Goal: Find specific page/section: Find specific page/section

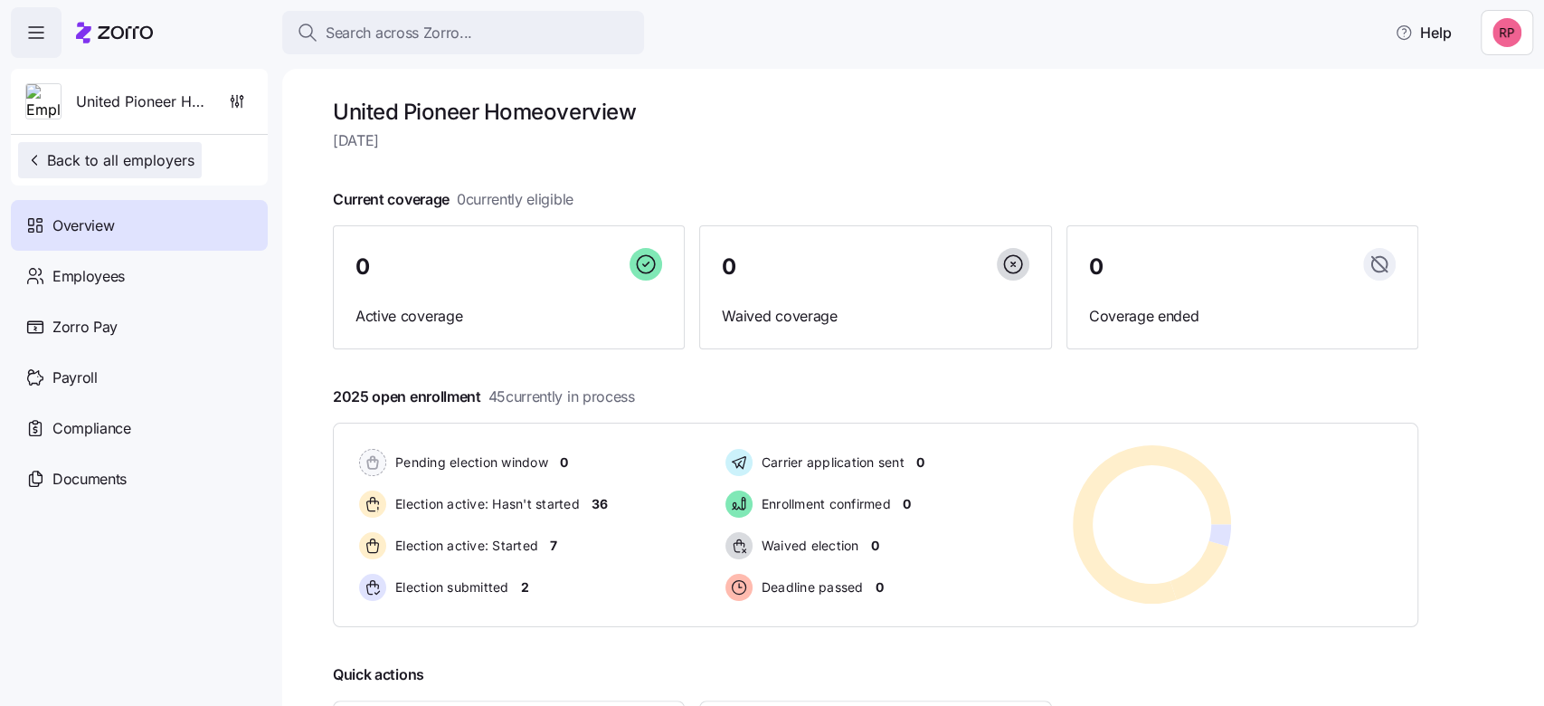
click at [146, 159] on span "Back to all employers" at bounding box center [109, 160] width 169 height 22
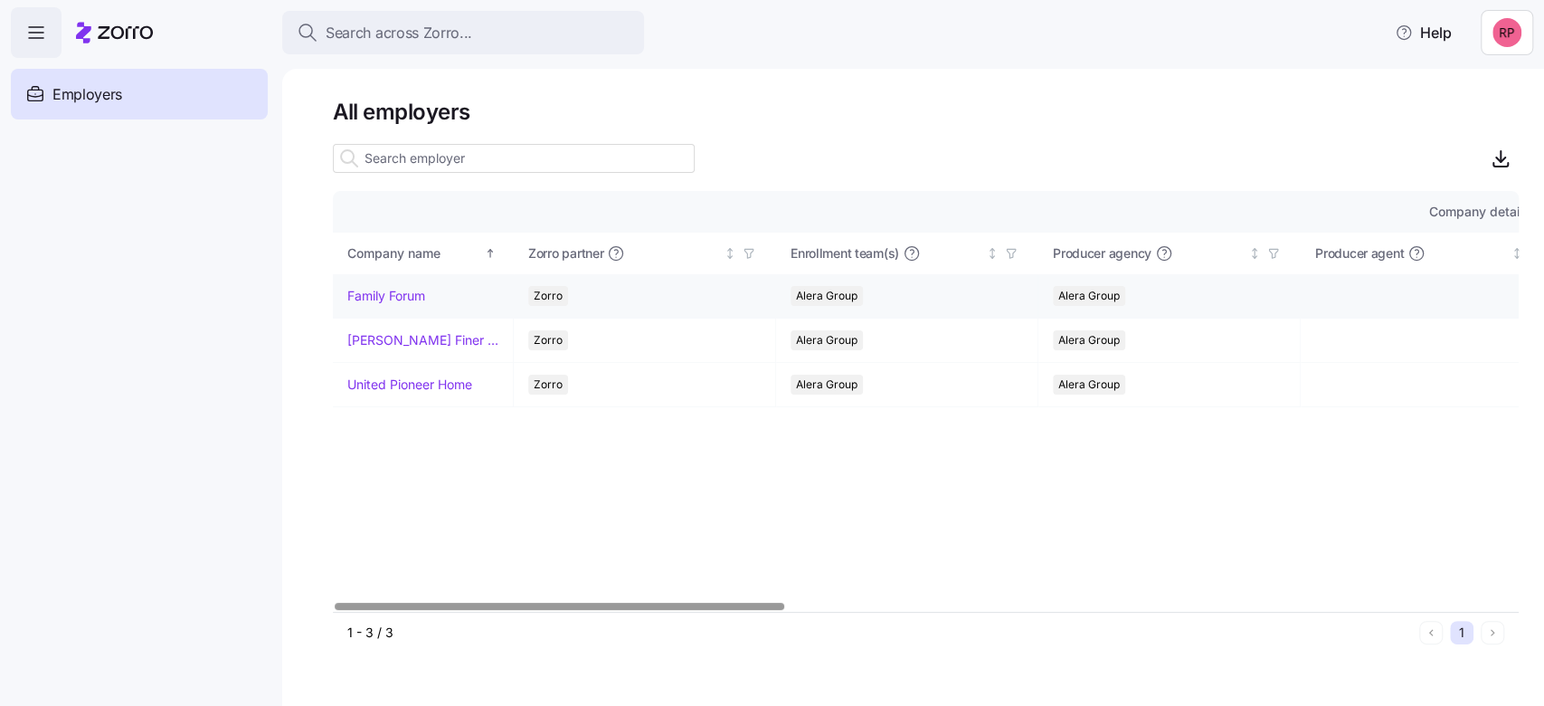
click at [363, 289] on link "Family Forum" at bounding box center [386, 296] width 78 height 18
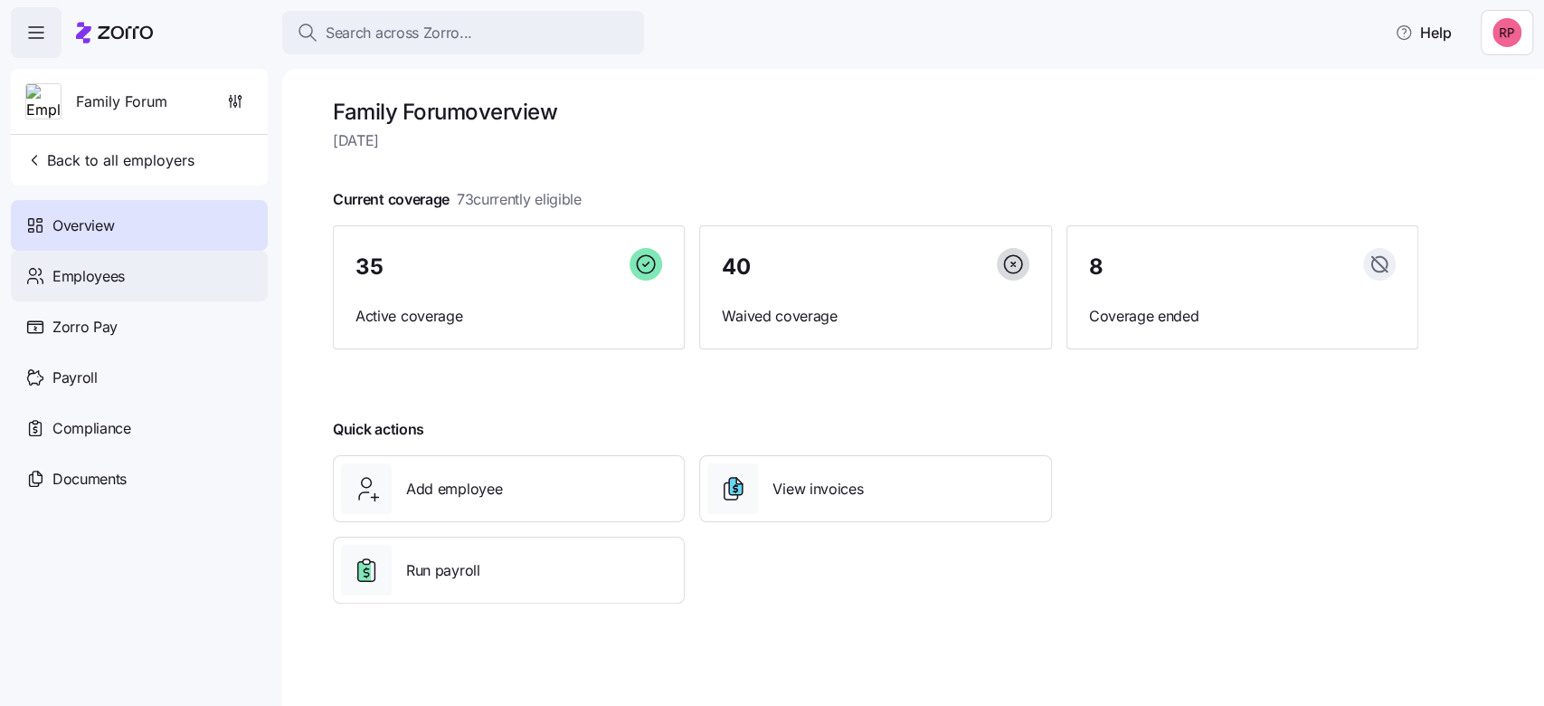
click at [59, 286] on span "Employees" at bounding box center [88, 276] width 72 height 23
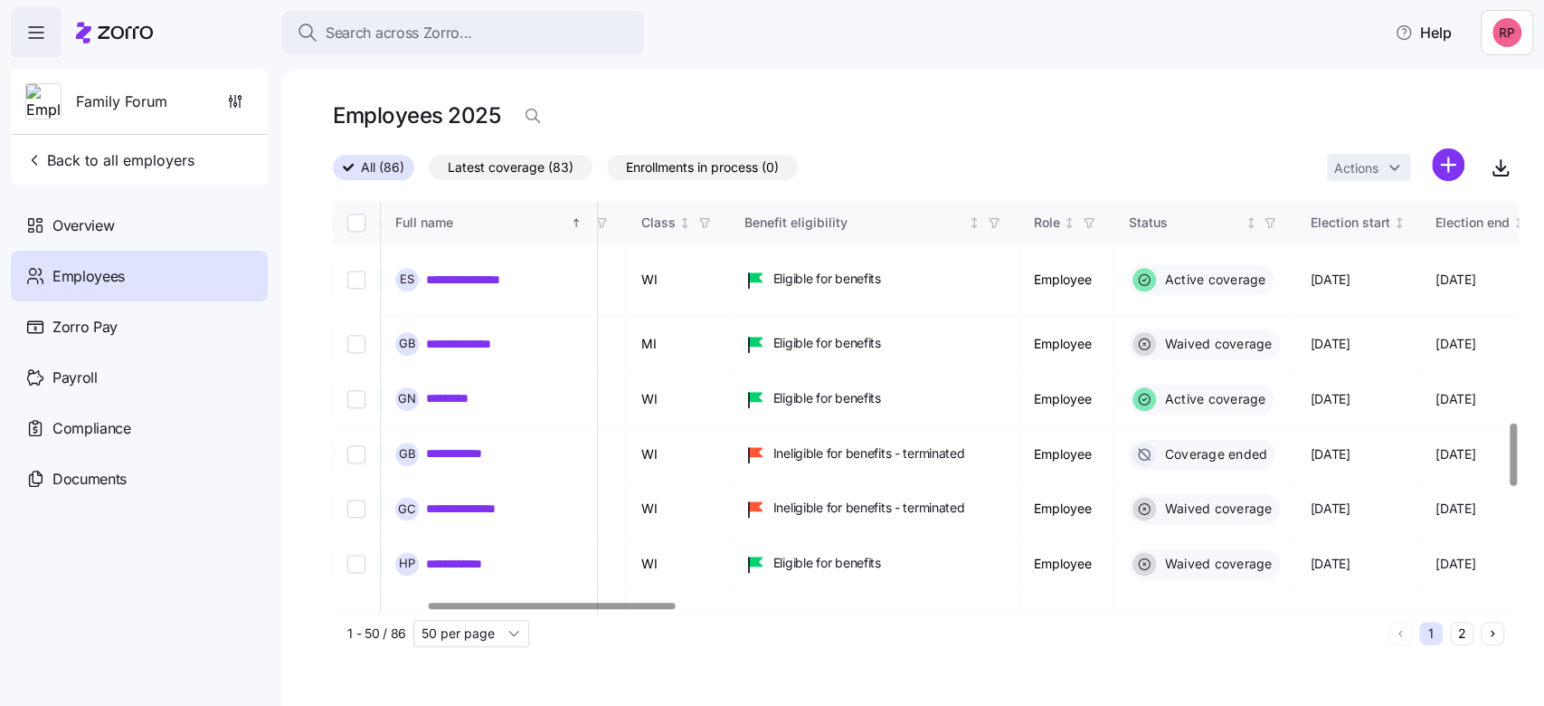
scroll to position [1447, 466]
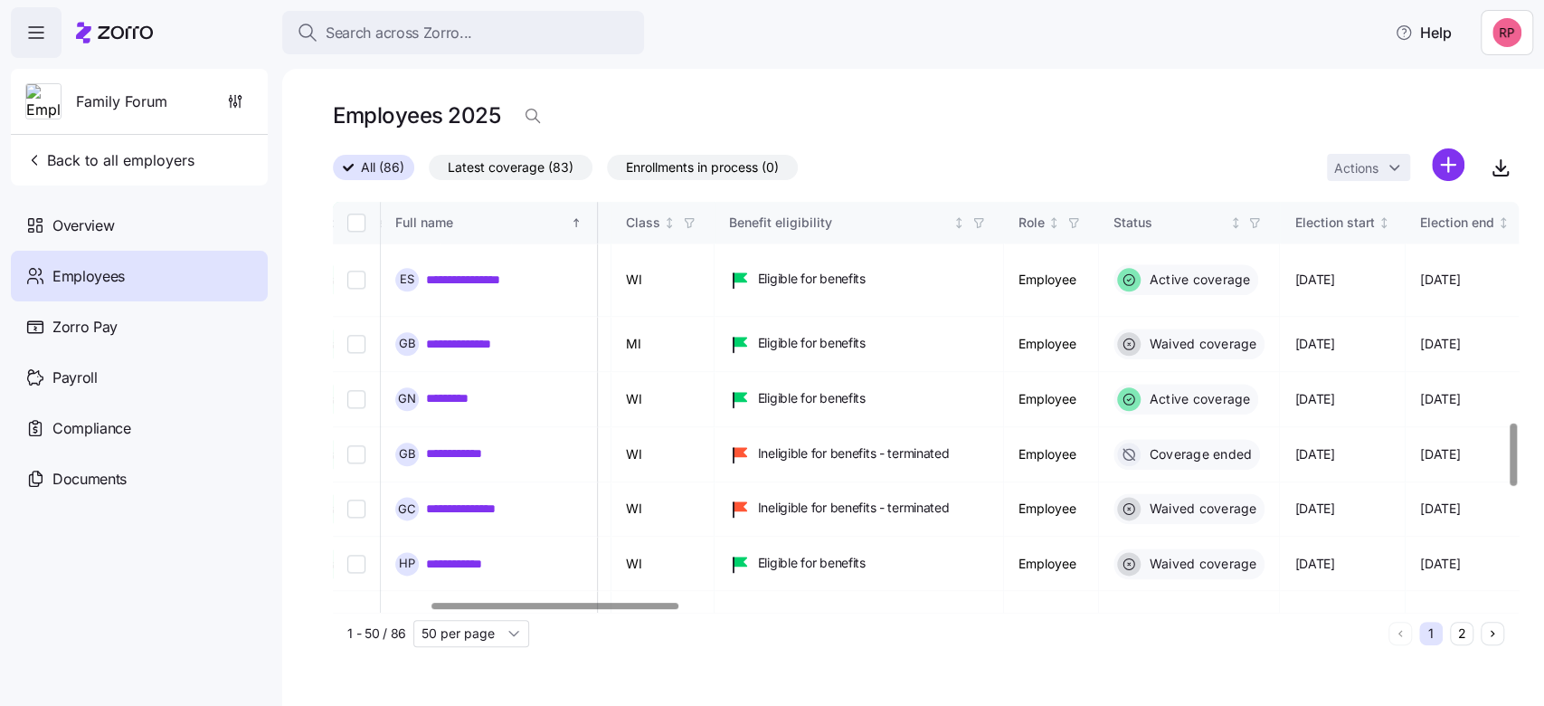
click at [637, 602] on div at bounding box center [554, 605] width 246 height 6
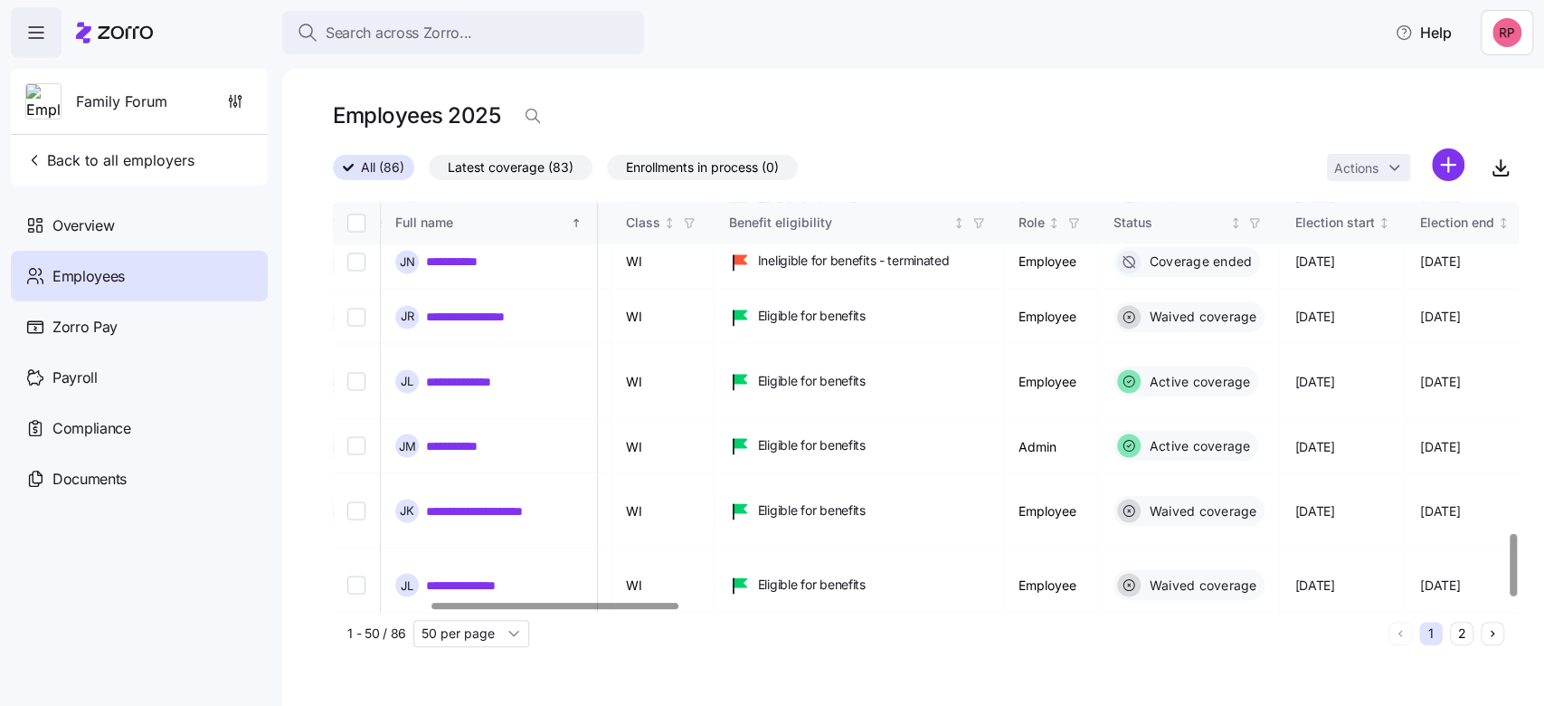
scroll to position [2195, 466]
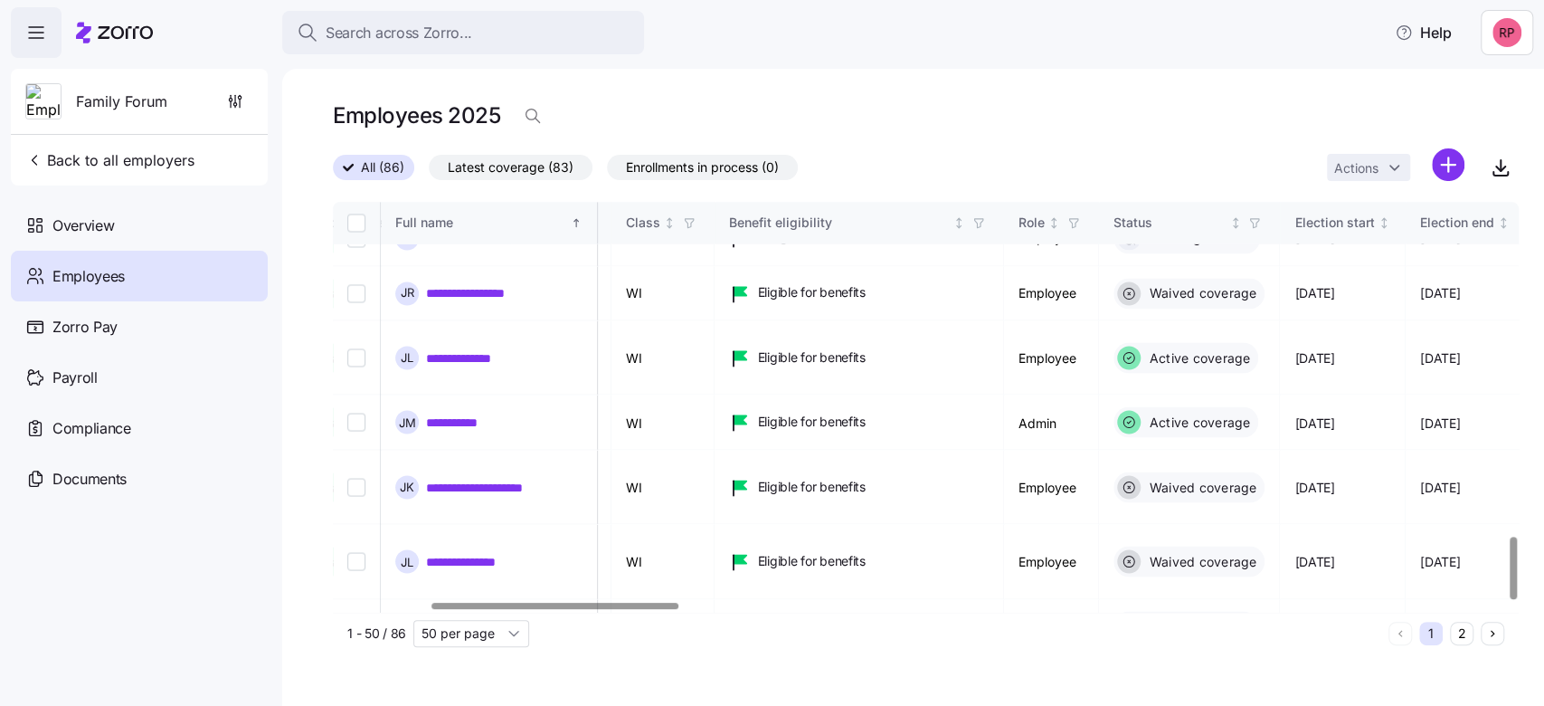
click at [1459, 633] on button "2" at bounding box center [1462, 633] width 24 height 24
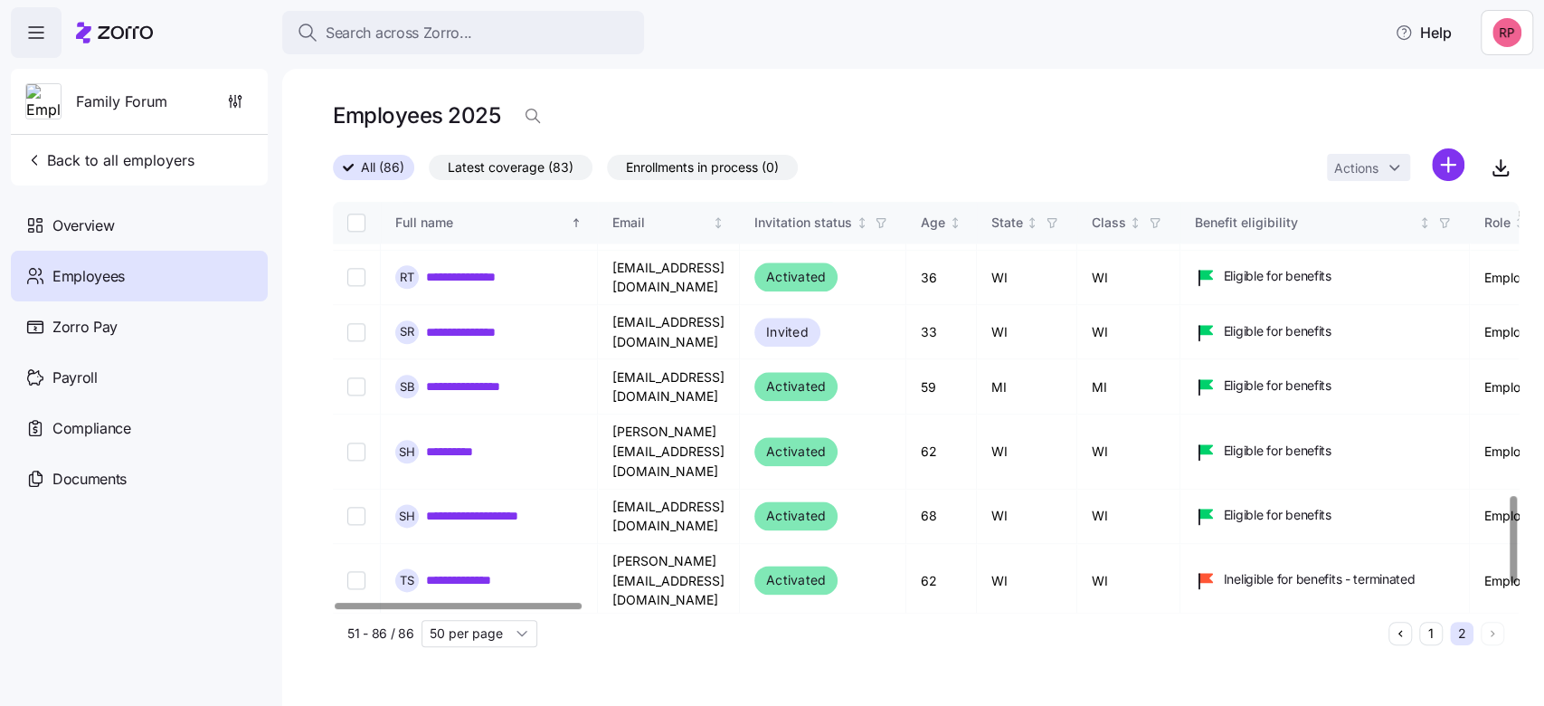
scroll to position [1447, 0]
